Goal: Task Accomplishment & Management: Use online tool/utility

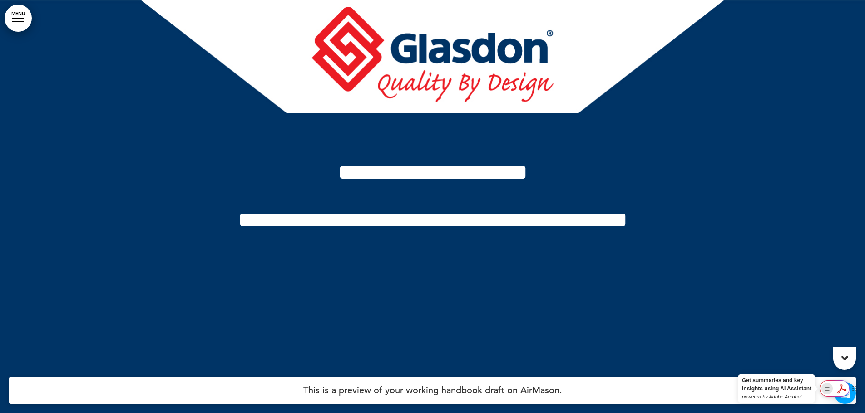
click at [826, 388] on rect "Show Acrobat AI FAB View Settings" at bounding box center [827, 389] width 6 height 6
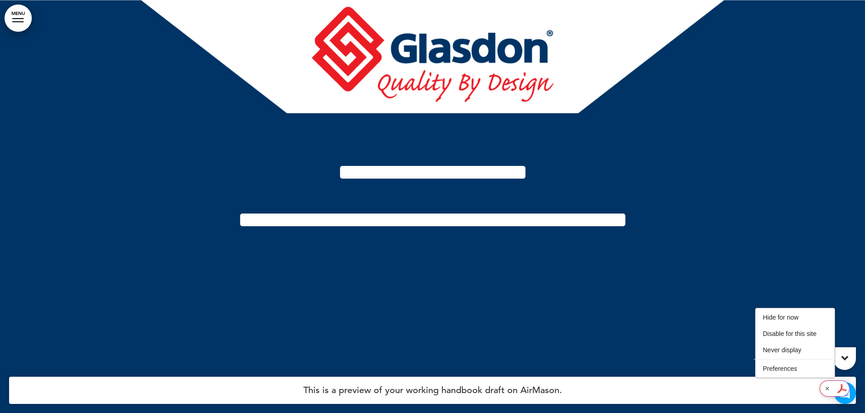
click at [762, 388] on h4 "This is a preview of your working handbook draft on AirMason." at bounding box center [432, 390] width 846 height 27
click at [456, 201] on div "**********" at bounding box center [433, 195] width 454 height 73
drag, startPoint x: 106, startPoint y: 41, endPoint x: 67, endPoint y: 82, distance: 56.5
click at [67, 83] on div at bounding box center [432, 206] width 865 height 413
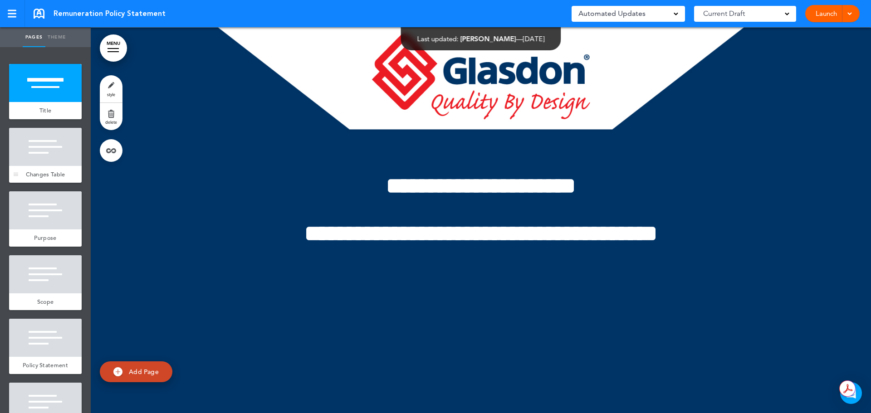
click at [43, 158] on div at bounding box center [45, 147] width 73 height 38
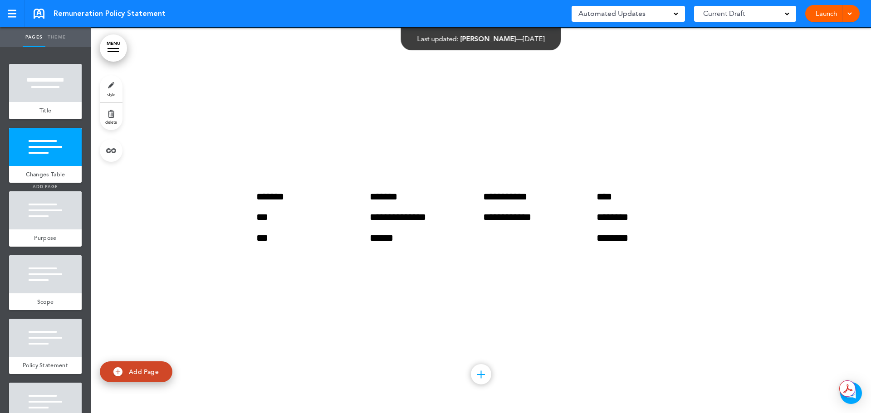
scroll to position [386, 0]
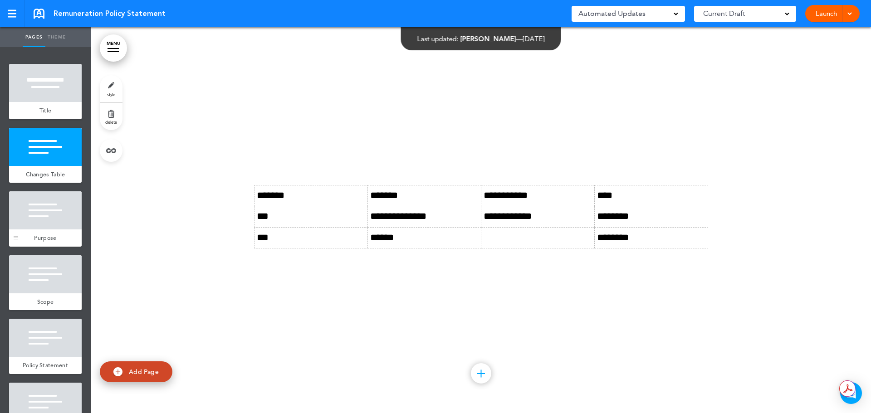
click at [51, 208] on div at bounding box center [45, 211] width 73 height 38
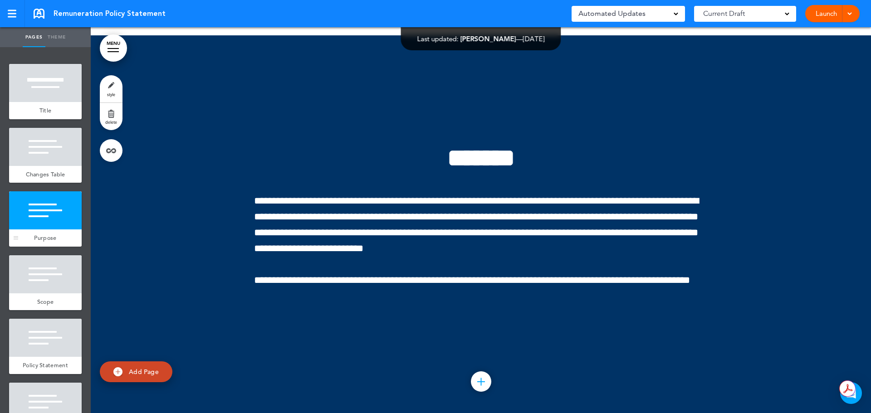
scroll to position [772, 0]
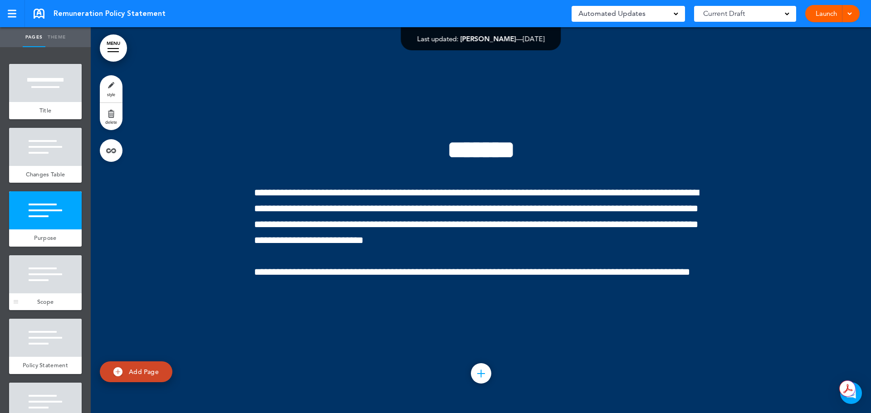
click at [53, 285] on div at bounding box center [45, 275] width 73 height 38
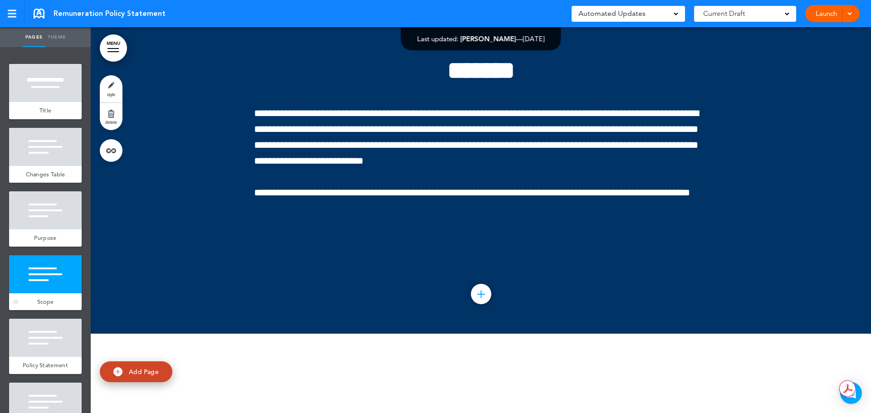
scroll to position [1159, 0]
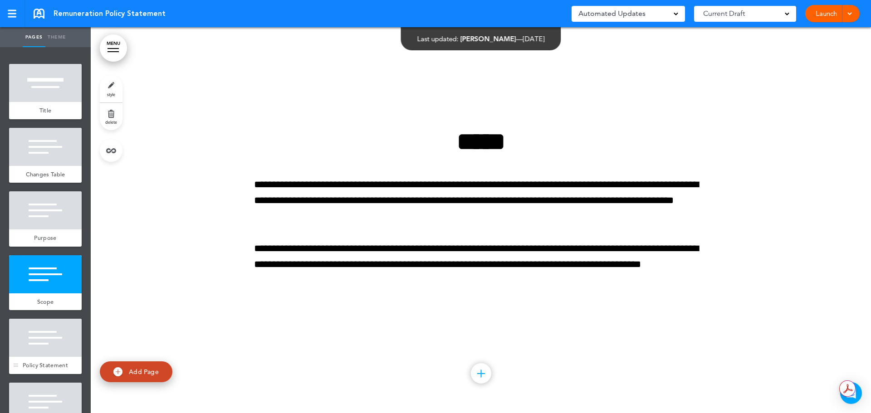
click at [54, 344] on div at bounding box center [45, 338] width 73 height 38
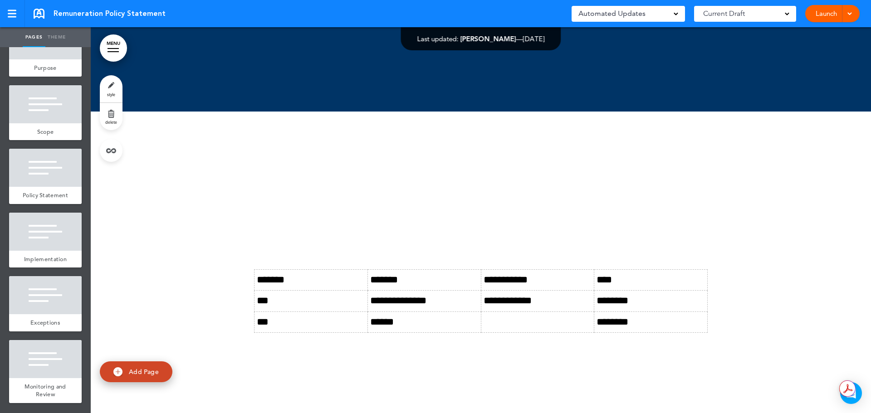
scroll to position [421, 0]
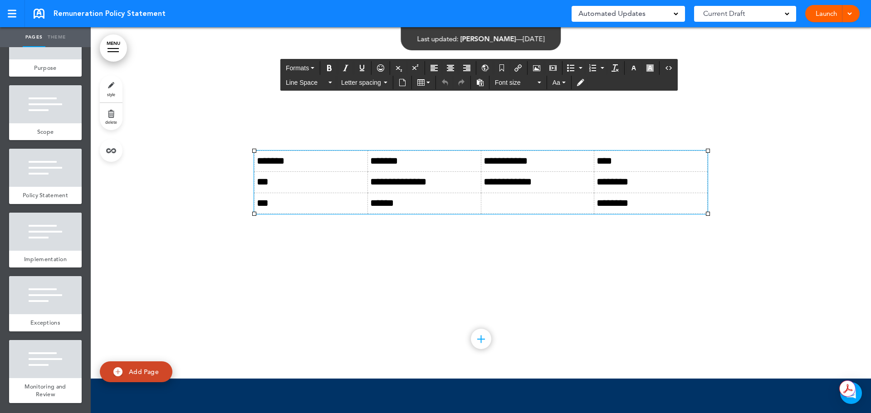
click at [504, 208] on td at bounding box center [537, 203] width 113 height 21
click at [340, 321] on div at bounding box center [481, 186] width 781 height 386
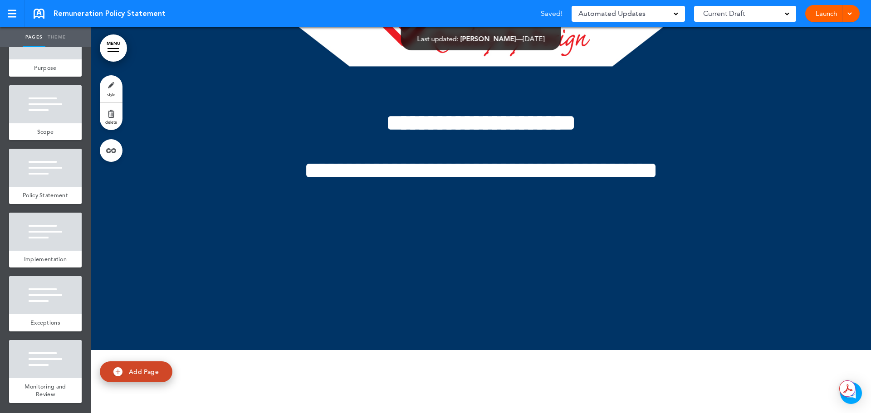
scroll to position [0, 0]
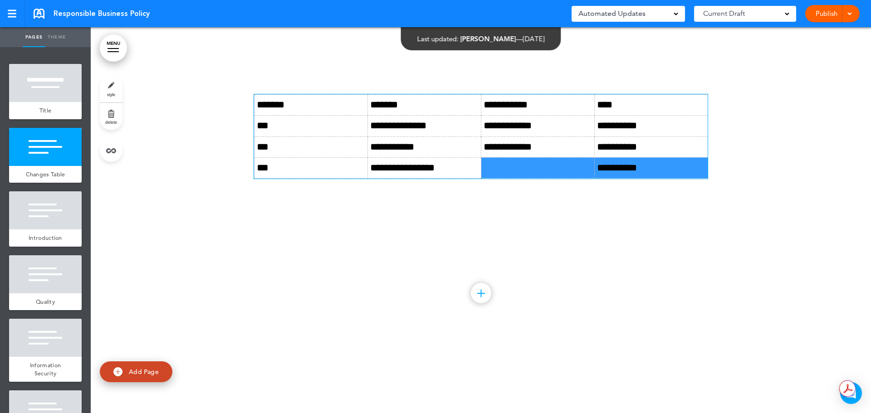
scroll to position [465, 0]
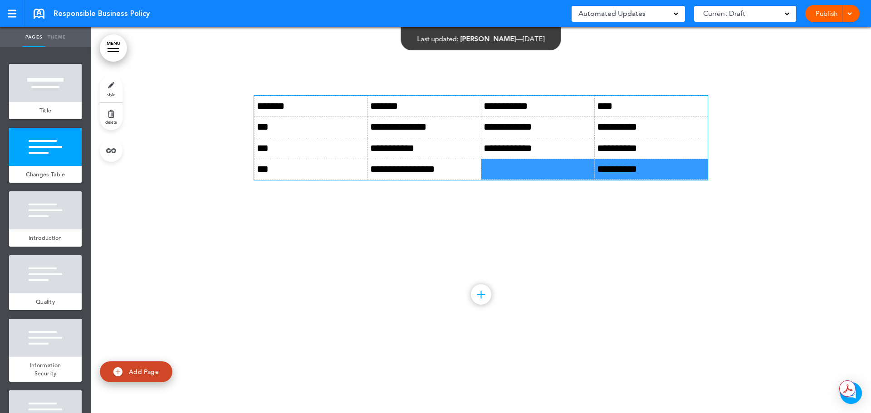
drag, startPoint x: 518, startPoint y: 155, endPoint x: 515, endPoint y: 163, distance: 9.0
click at [518, 156] on td "**********" at bounding box center [538, 148] width 113 height 21
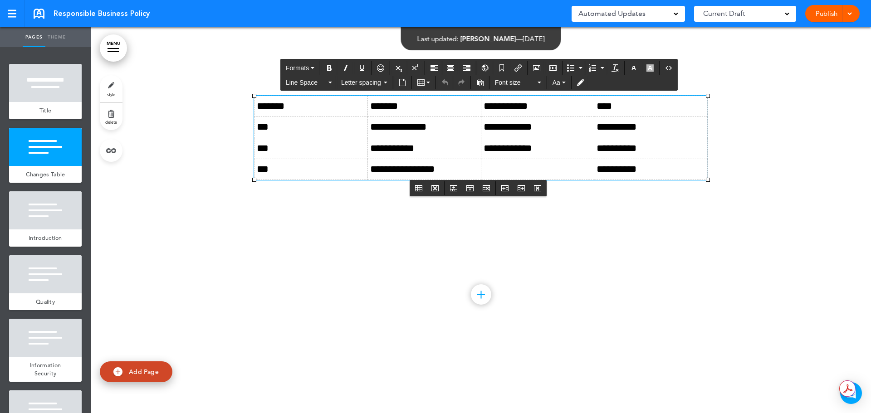
click at [503, 170] on td at bounding box center [537, 169] width 113 height 21
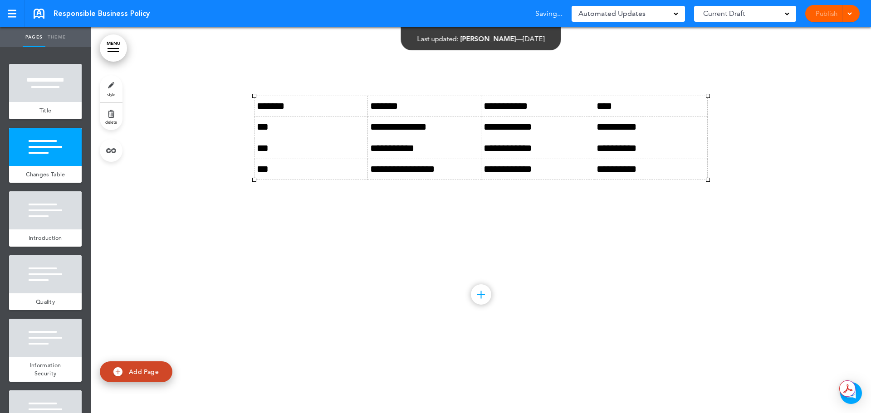
click at [371, 256] on div at bounding box center [481, 141] width 781 height 386
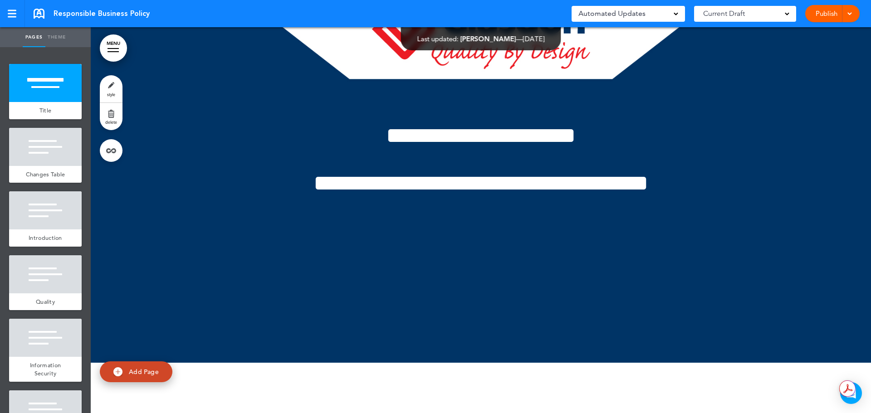
scroll to position [0, 0]
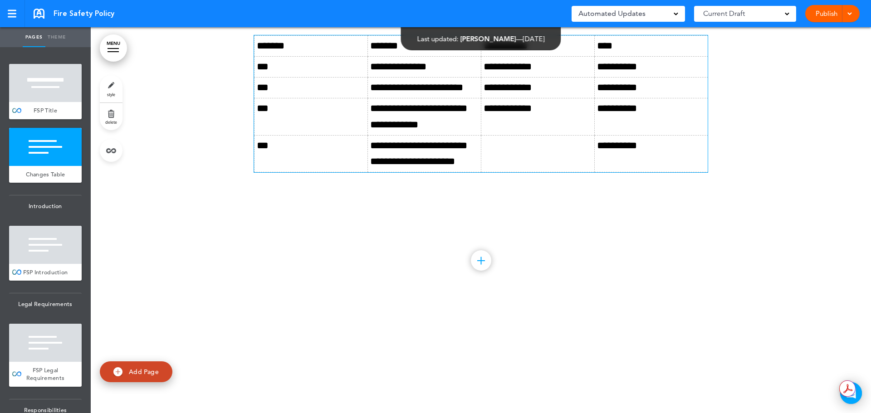
scroll to position [490, 0]
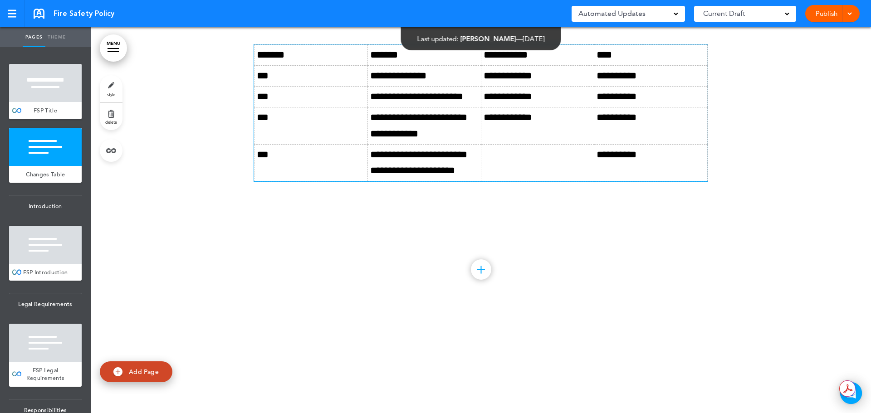
click at [528, 152] on td at bounding box center [537, 162] width 113 height 37
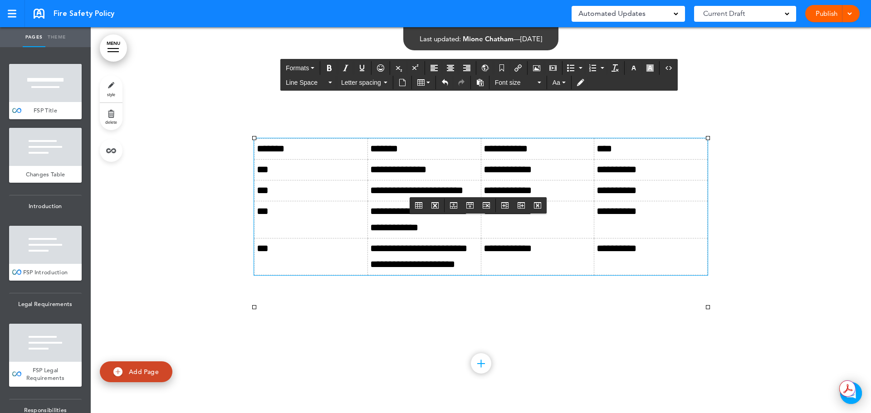
scroll to position [0, 0]
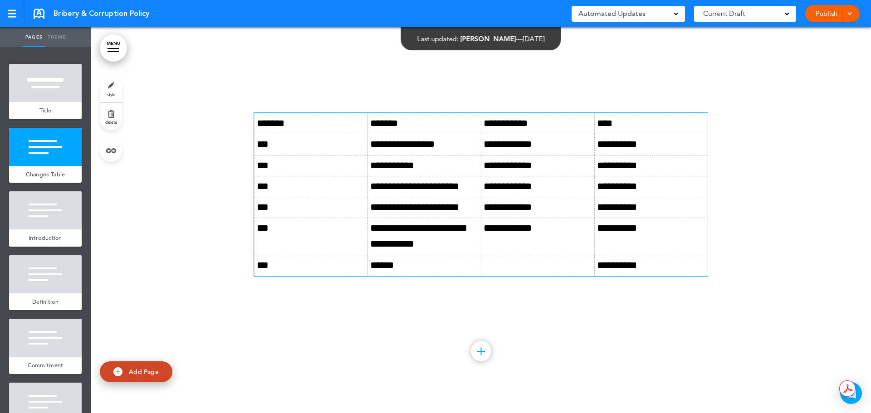
scroll to position [407, 0]
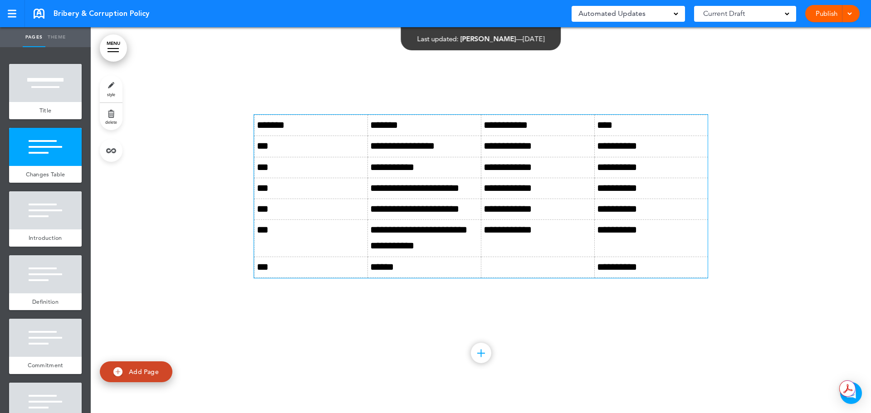
click at [521, 260] on td at bounding box center [538, 267] width 113 height 21
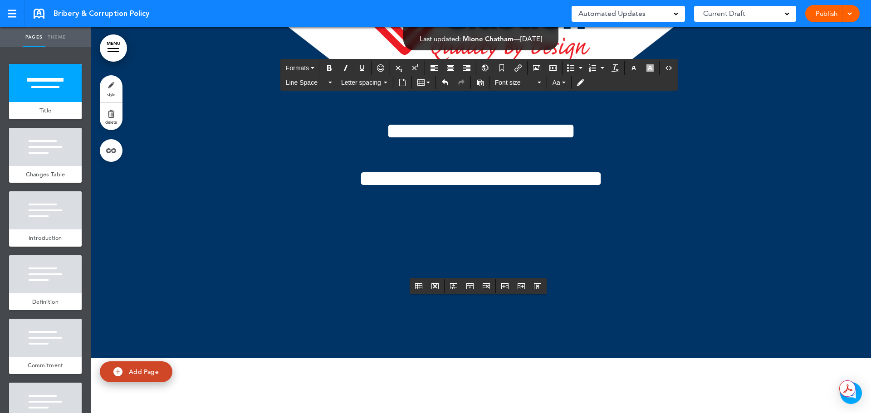
scroll to position [0, 0]
